Goal: Task Accomplishment & Management: Use online tool/utility

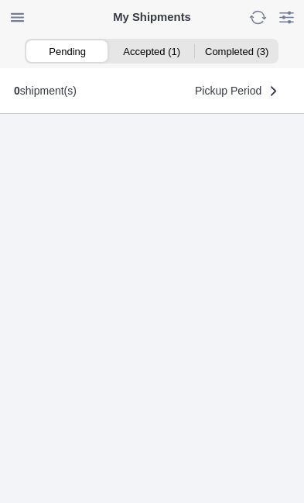
scroll to position [1, 0]
click at [153, 44] on ion-segment-button "Accepted (1)" at bounding box center [152, 51] width 84 height 22
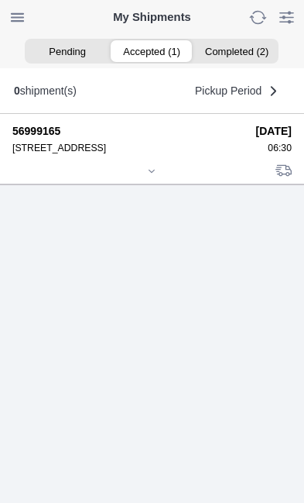
click at [164, 178] on div at bounding box center [152, 173] width 280 height 12
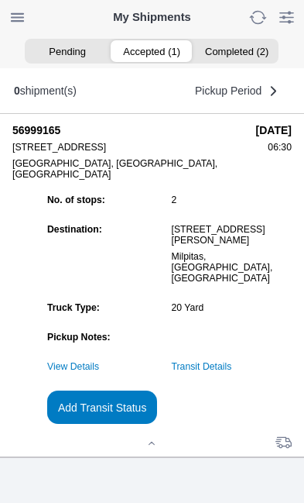
scroll to position [168, 0]
click at [0, 0] on slot "Add Transit Status" at bounding box center [0, 0] width 0 height 0
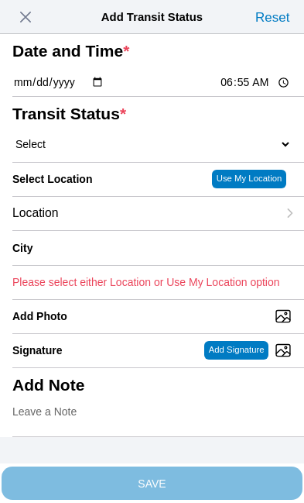
click at [264, 91] on input "06:55" at bounding box center [255, 82] width 73 height 16
type input "06:30"
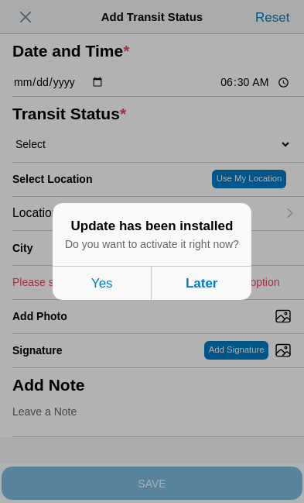
click at [228, 300] on button "Later" at bounding box center [202, 283] width 99 height 34
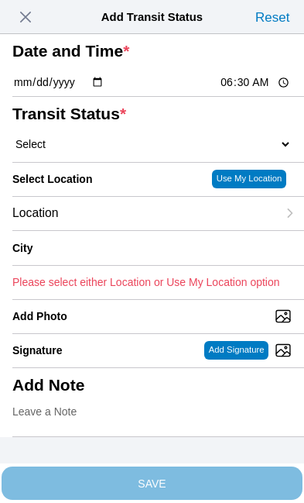
click at [110, 151] on select "Select Arrive at Drop Off Arrive at Pickup Break Start Break Stop Depart Drop O…" at bounding box center [152, 144] width 280 height 14
select select "ARVPULOC"
click at [125, 230] on div "Location" at bounding box center [144, 213] width 265 height 33
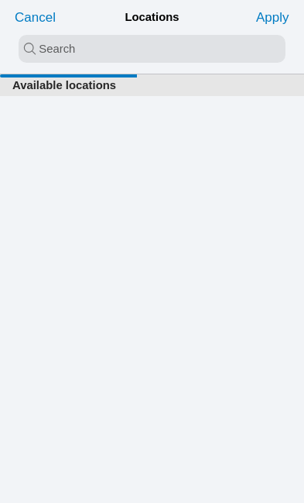
click at [57, 46] on input "search text" at bounding box center [152, 49] width 267 height 28
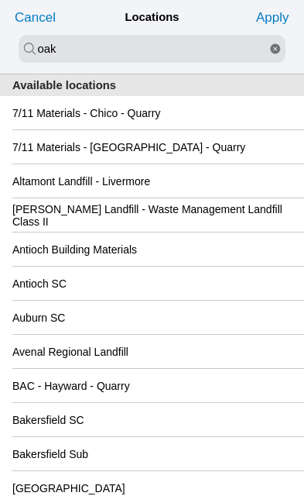
type input "oak"
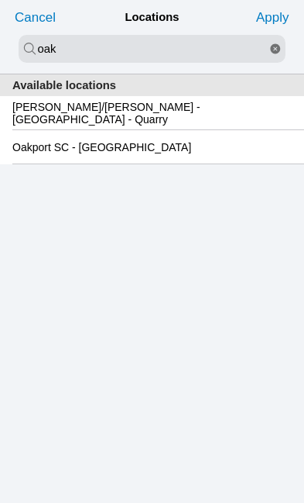
click at [0, 0] on slot "Oakport SC - Oakland" at bounding box center [0, 0] width 0 height 0
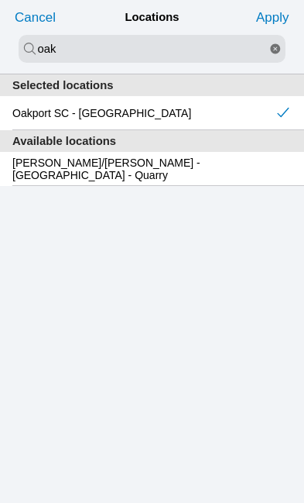
click at [0, 0] on slot "Apply" at bounding box center [0, 0] width 0 height 0
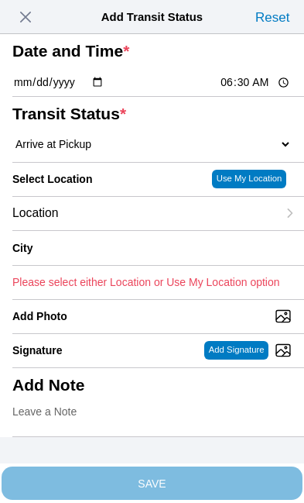
type input "Oakland"
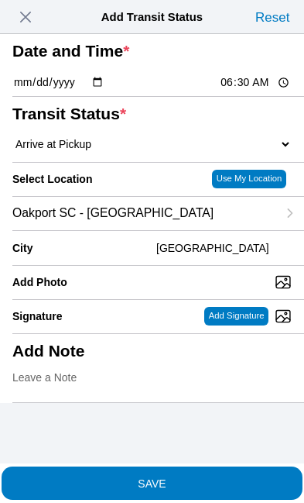
click at [218, 477] on span "SAVE" at bounding box center [152, 482] width 280 height 11
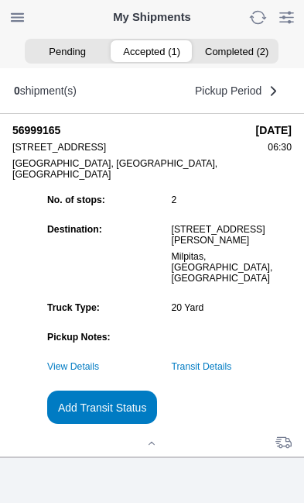
click at [232, 361] on link "Transit Details" at bounding box center [202, 366] width 60 height 11
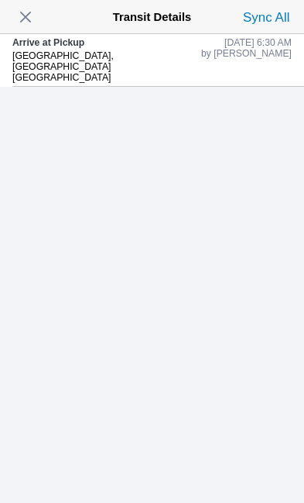
click at [36, 15] on span "button" at bounding box center [26, 17] width 22 height 22
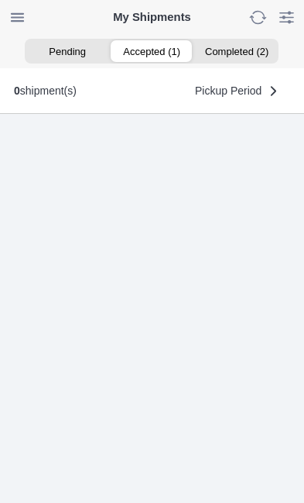
click at [157, 53] on ion-segment-button "Accepted (1)" at bounding box center [152, 51] width 84 height 22
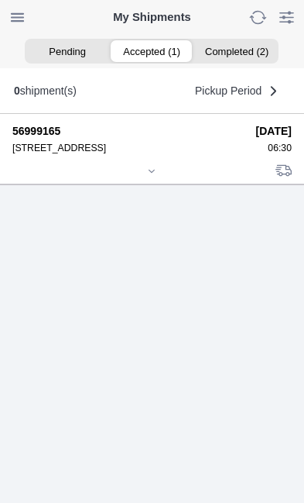
click at [153, 176] on icon at bounding box center [151, 171] width 9 height 9
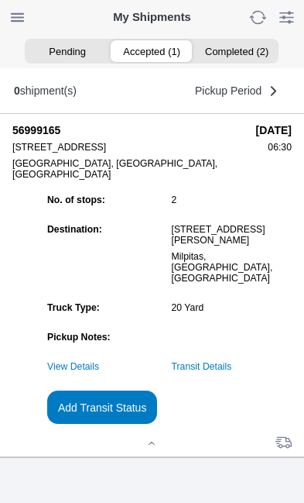
scroll to position [55, 0]
